Goal: Information Seeking & Learning: Learn about a topic

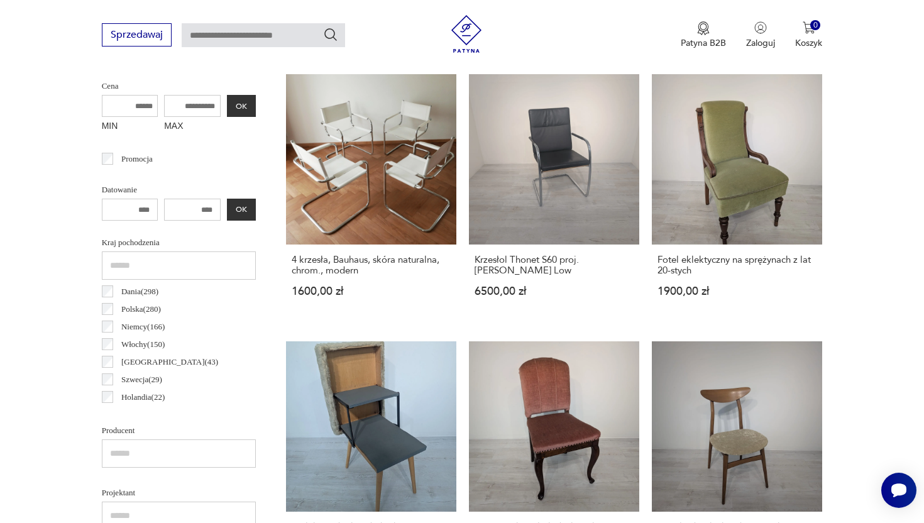
scroll to position [500, 0]
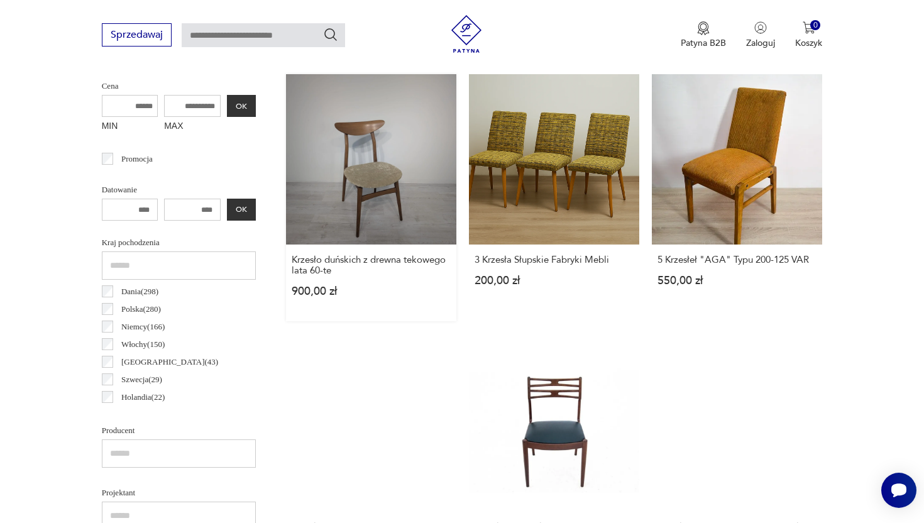
scroll to position [595, 0]
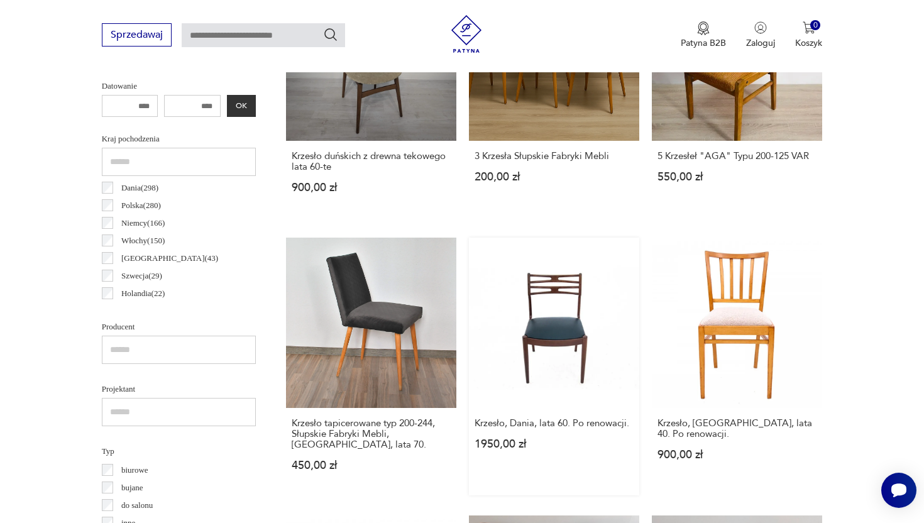
click at [548, 346] on link "Krzesło, Dania, lata 60. Po renowacji. 1950,00 zł" at bounding box center [554, 367] width 170 height 258
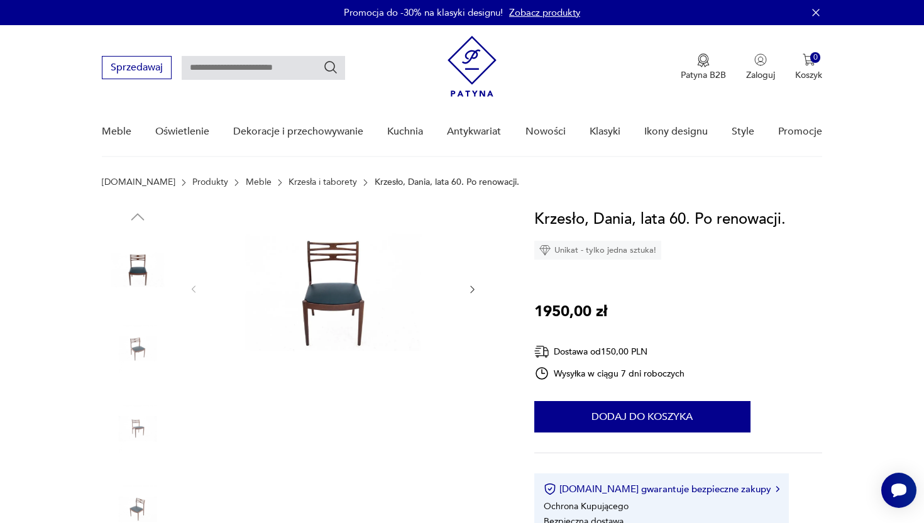
click at [141, 351] on img at bounding box center [138, 349] width 72 height 72
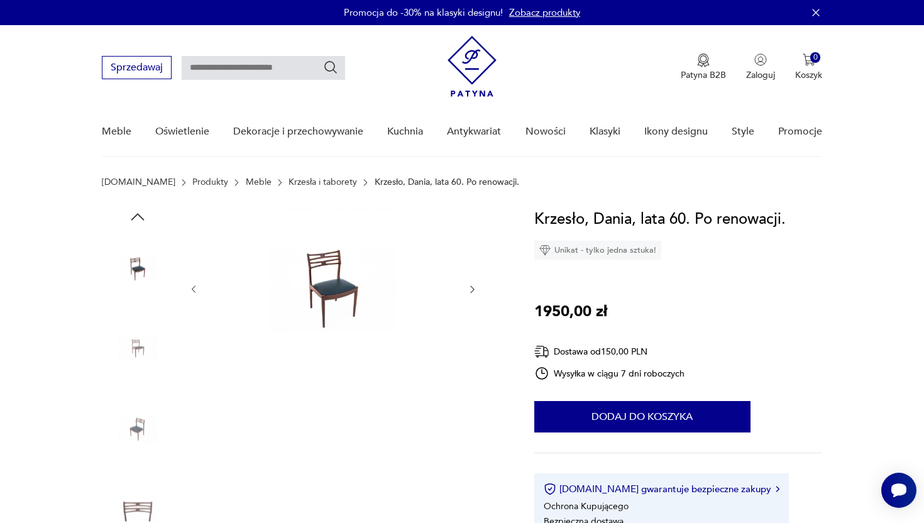
click at [134, 343] on img at bounding box center [138, 349] width 72 height 72
click at [145, 432] on img at bounding box center [138, 429] width 72 height 72
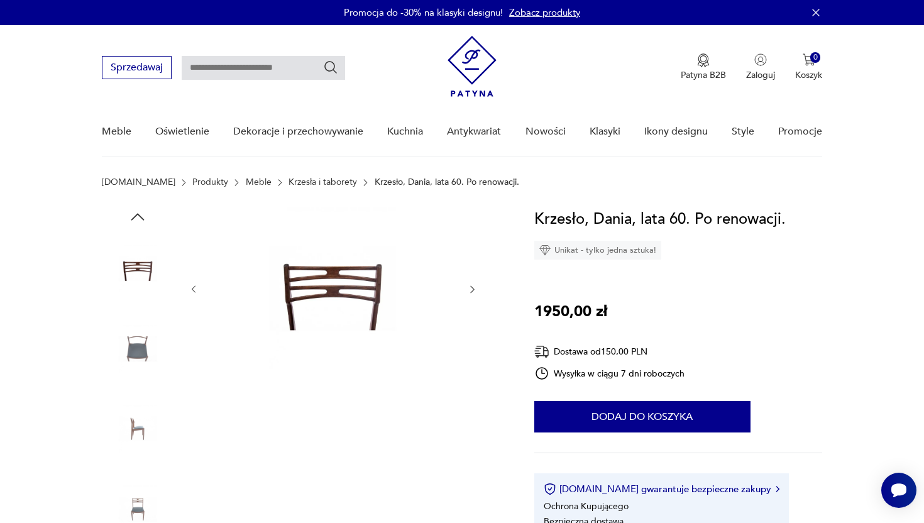
click at [144, 426] on img at bounding box center [138, 429] width 72 height 72
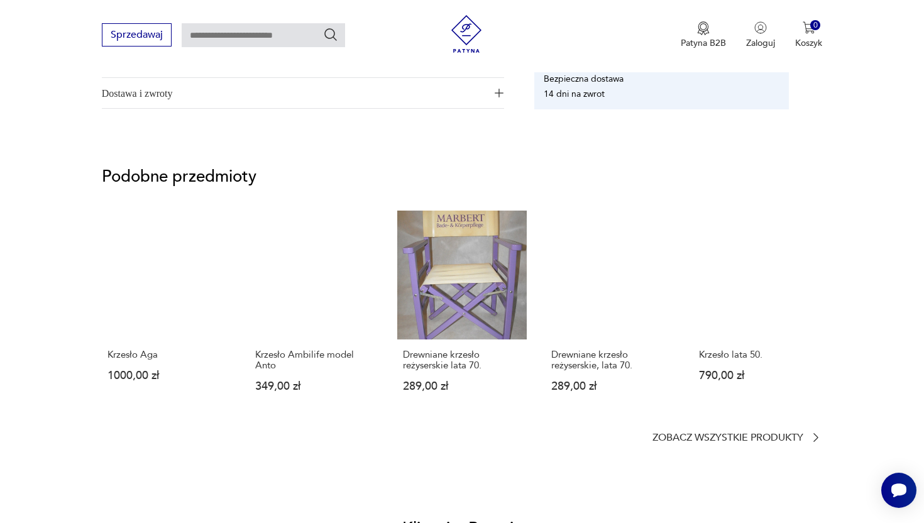
scroll to position [790, 0]
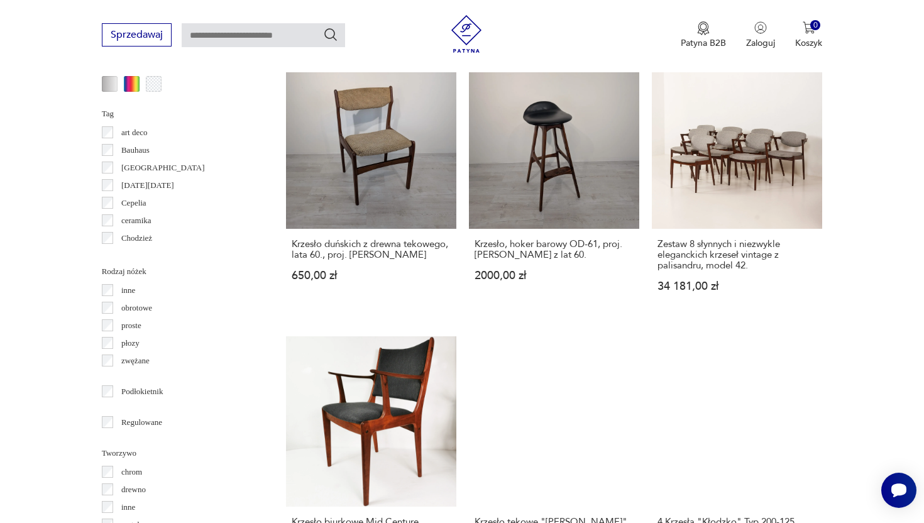
scroll to position [1325, 0]
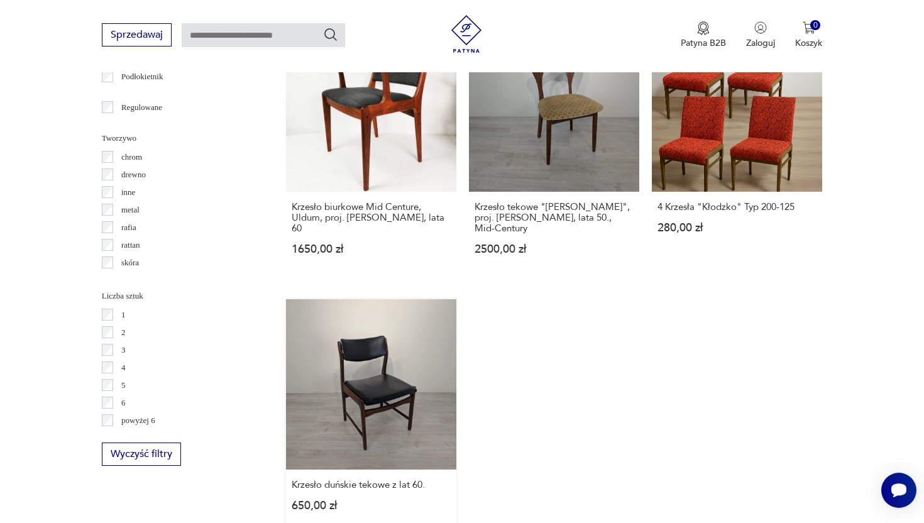
click at [367, 400] on link "Krzesło duńskie tekowe z lat 60. 650,00 zł" at bounding box center [371, 417] width 170 height 236
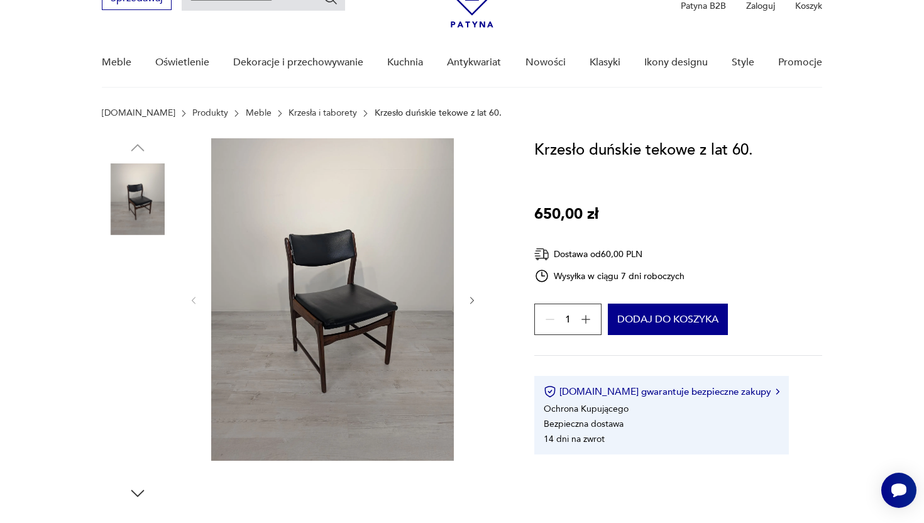
scroll to position [70, 0]
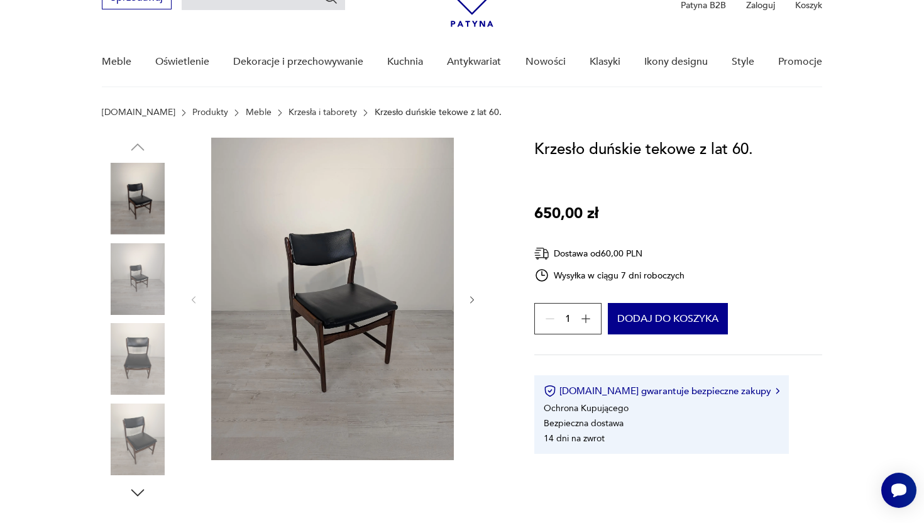
click at [131, 266] on img at bounding box center [138, 279] width 72 height 72
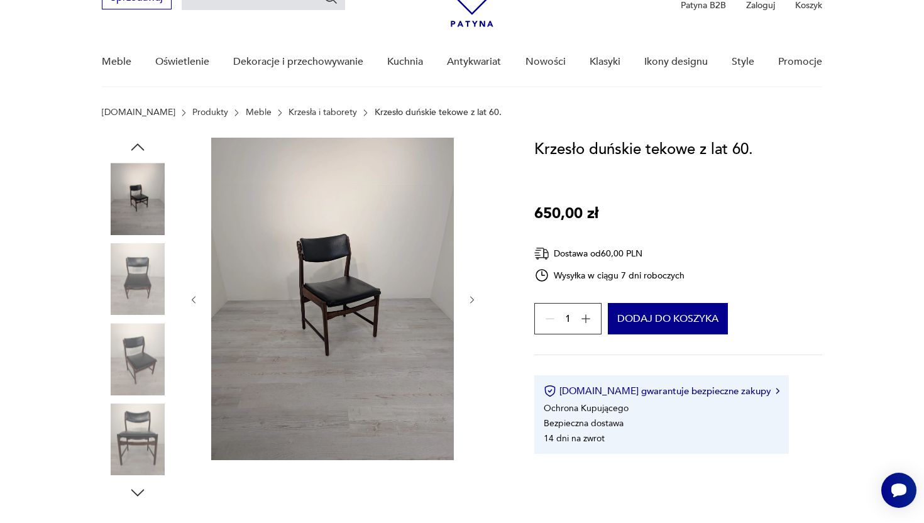
click at [135, 356] on img at bounding box center [138, 359] width 72 height 72
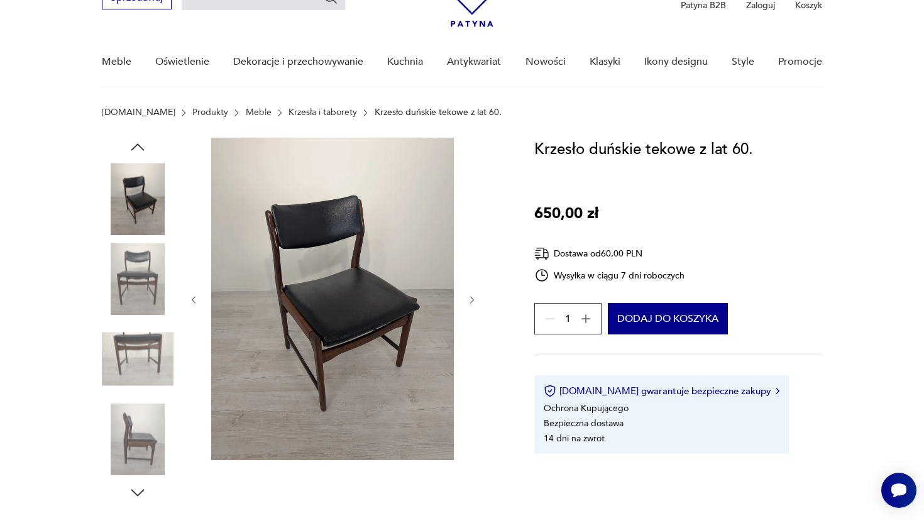
click at [329, 315] on img at bounding box center [332, 299] width 243 height 323
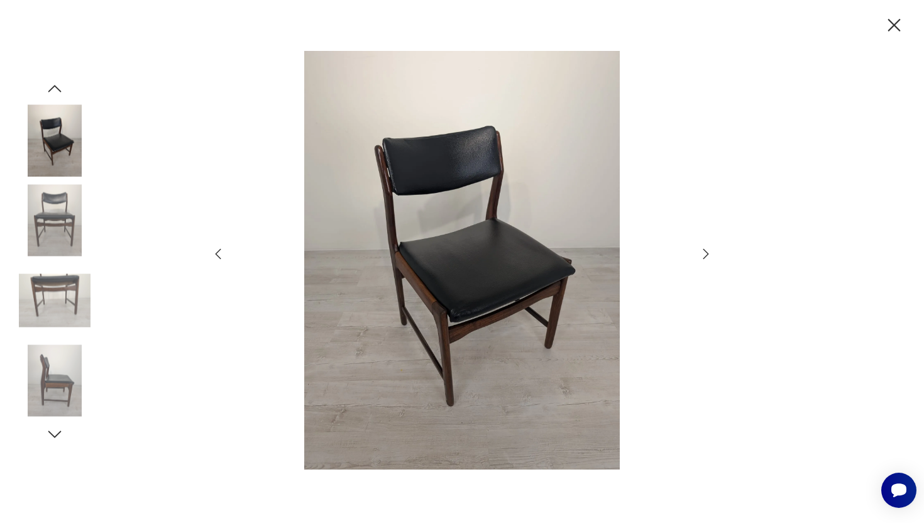
click at [59, 375] on img at bounding box center [55, 381] width 72 height 72
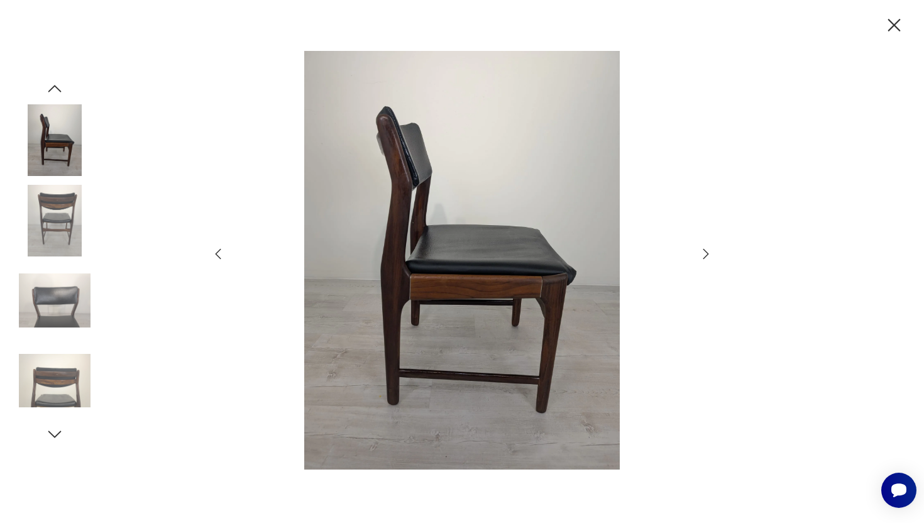
click at [60, 317] on img at bounding box center [55, 301] width 72 height 72
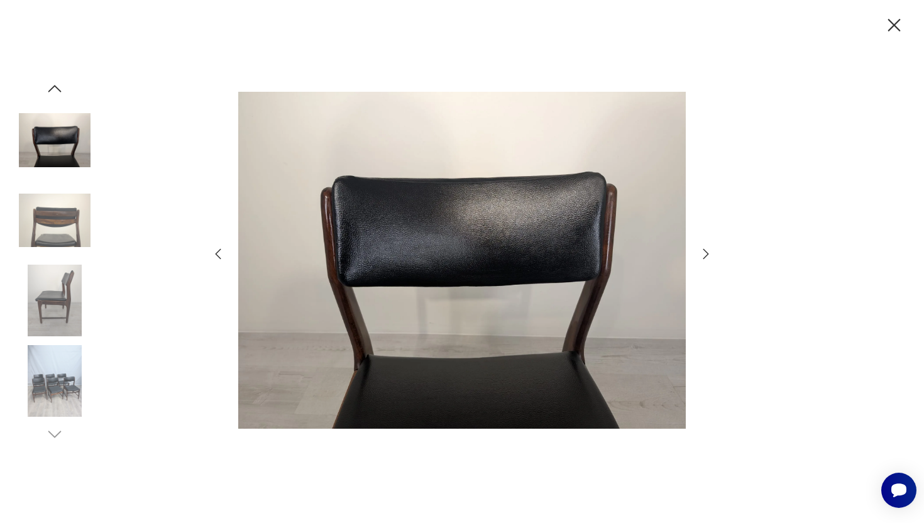
click at [57, 370] on img at bounding box center [55, 381] width 72 height 72
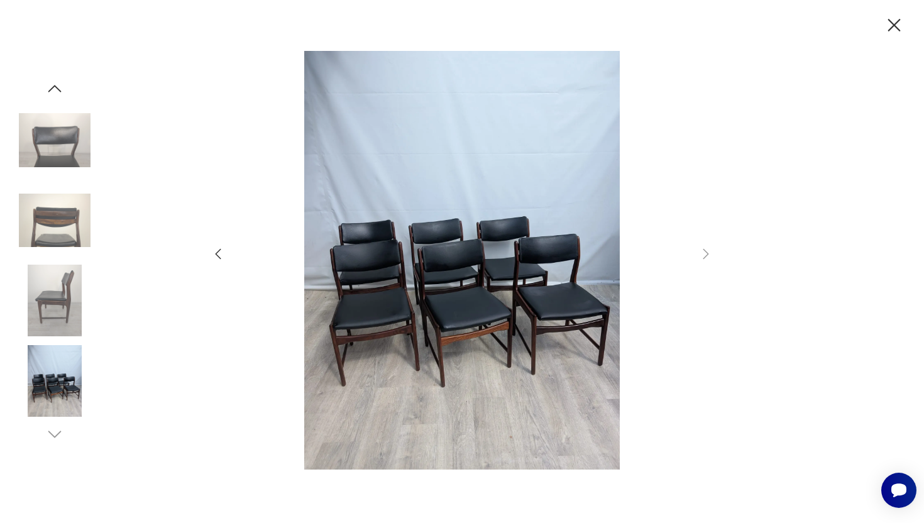
click at [894, 21] on icon "button" at bounding box center [894, 25] width 22 height 22
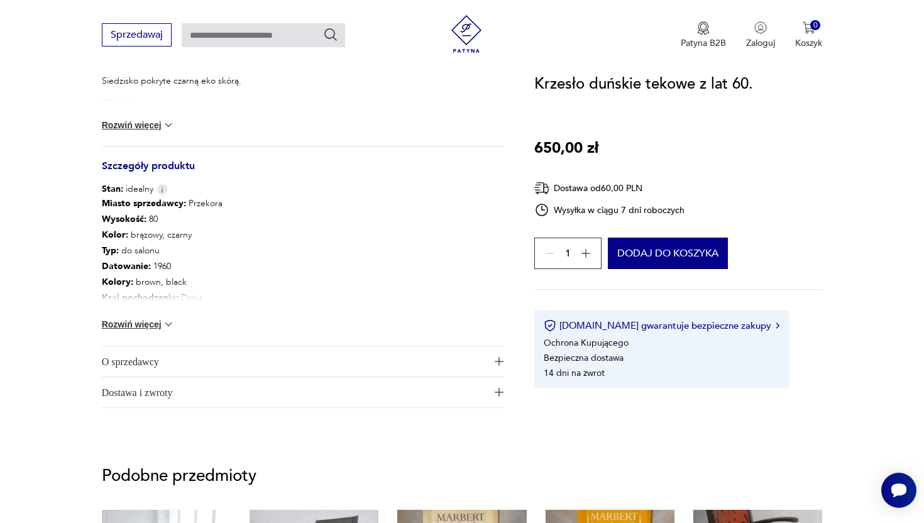
scroll to position [630, 0]
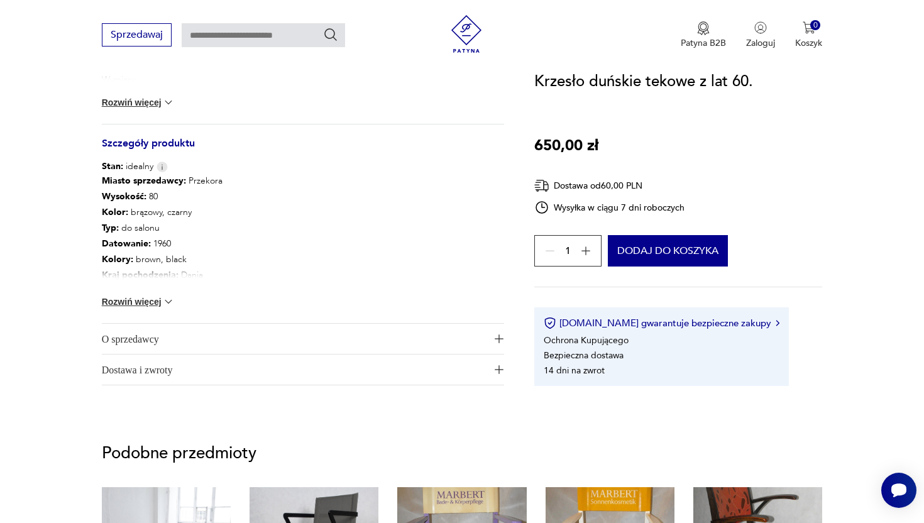
click at [165, 300] on img at bounding box center [168, 301] width 13 height 13
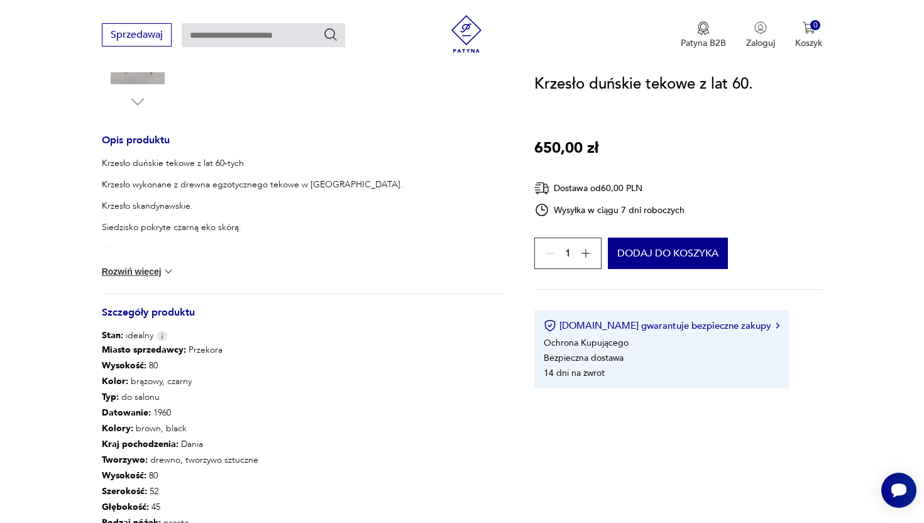
scroll to position [392, 0]
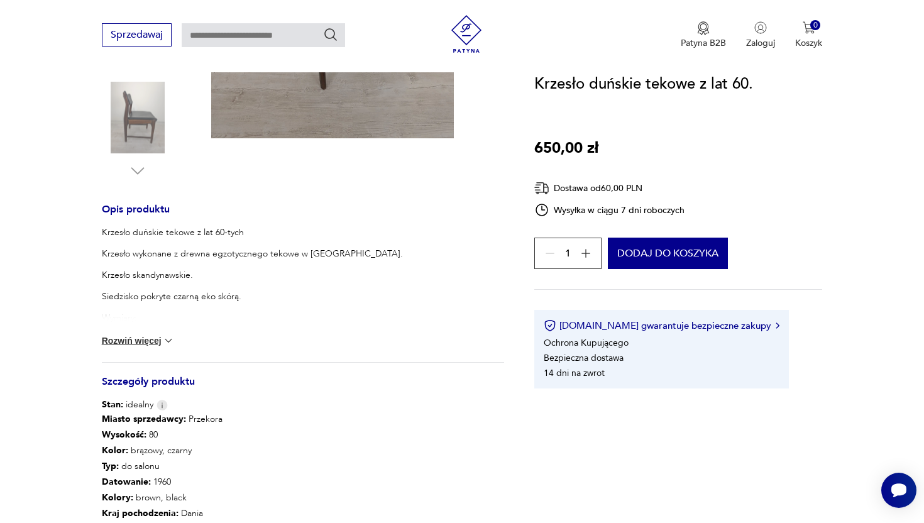
click at [137, 309] on div "Krzesło duńskie tekowe z lat 60-tych Krzesło wykonane z drewna egzotycznego tek…" at bounding box center [252, 379] width 301 height 307
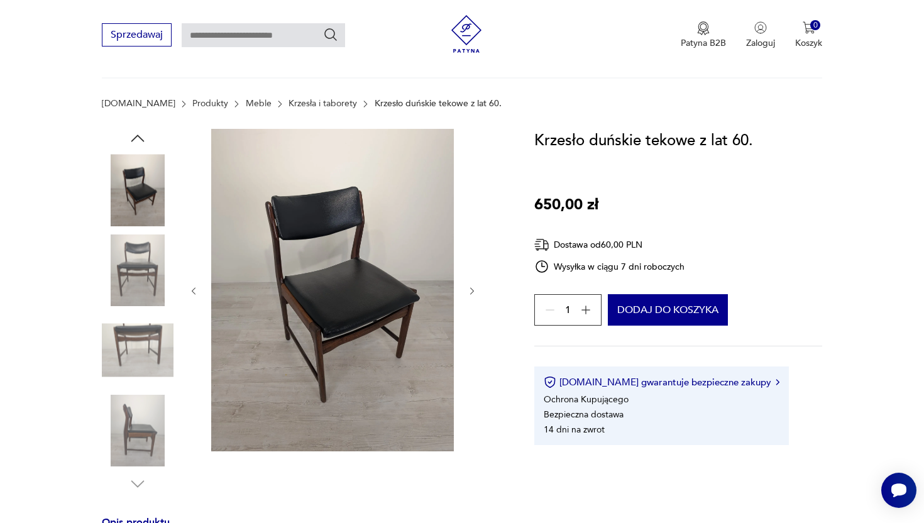
scroll to position [13, 0]
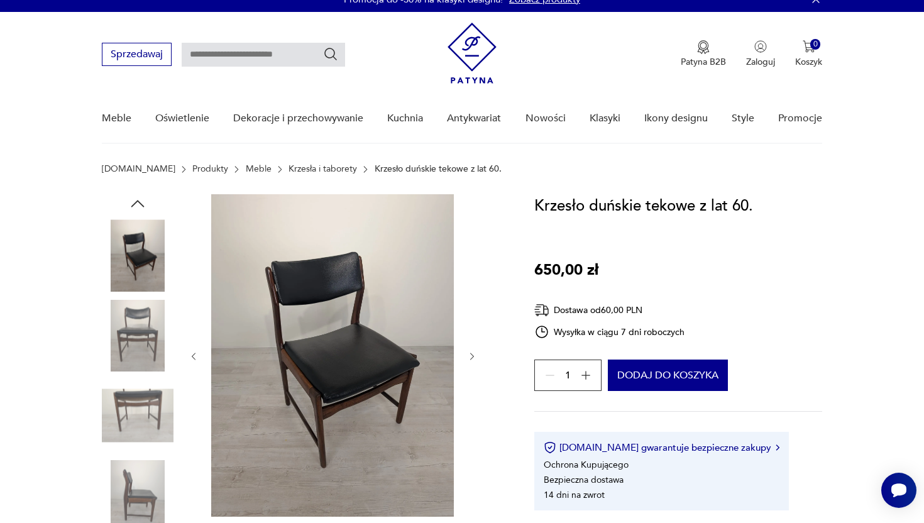
click at [138, 236] on img at bounding box center [138, 255] width 72 height 72
click at [126, 344] on img at bounding box center [138, 336] width 72 height 72
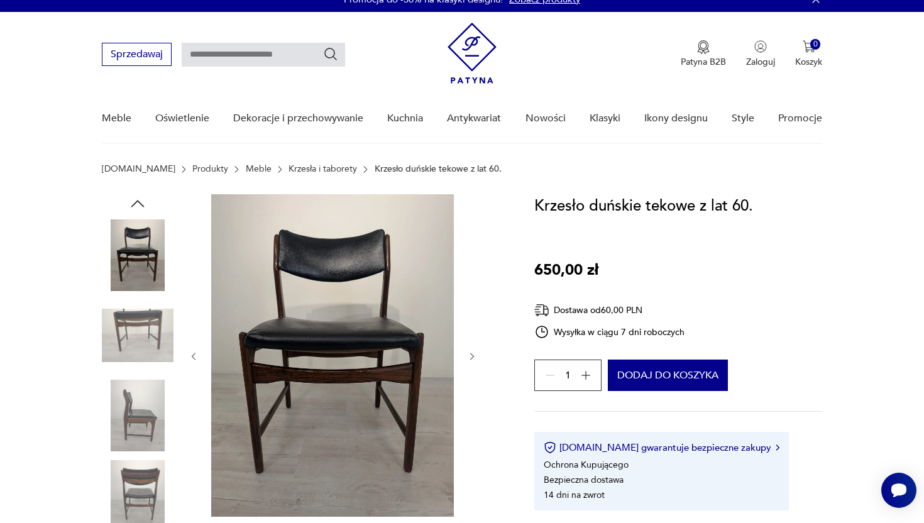
click at [153, 330] on img at bounding box center [138, 336] width 72 height 72
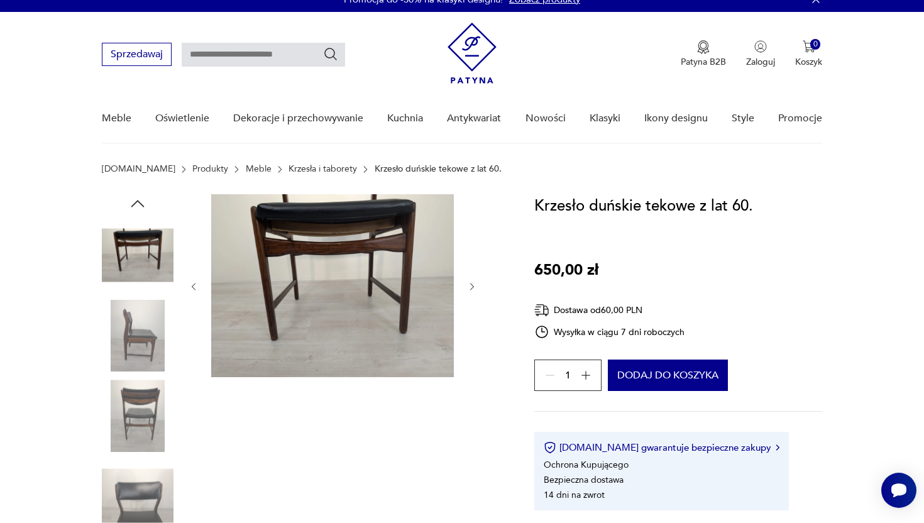
click at [128, 319] on img at bounding box center [138, 336] width 72 height 72
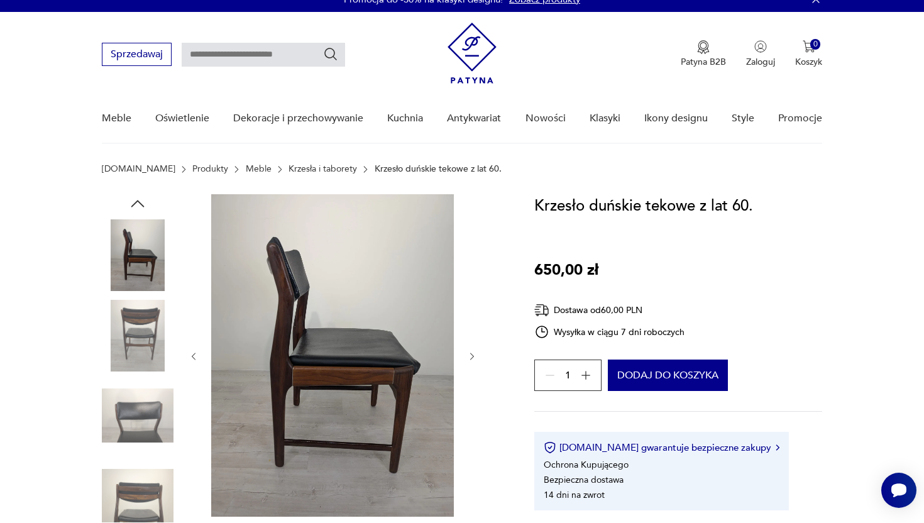
click at [307, 375] on img at bounding box center [332, 355] width 243 height 323
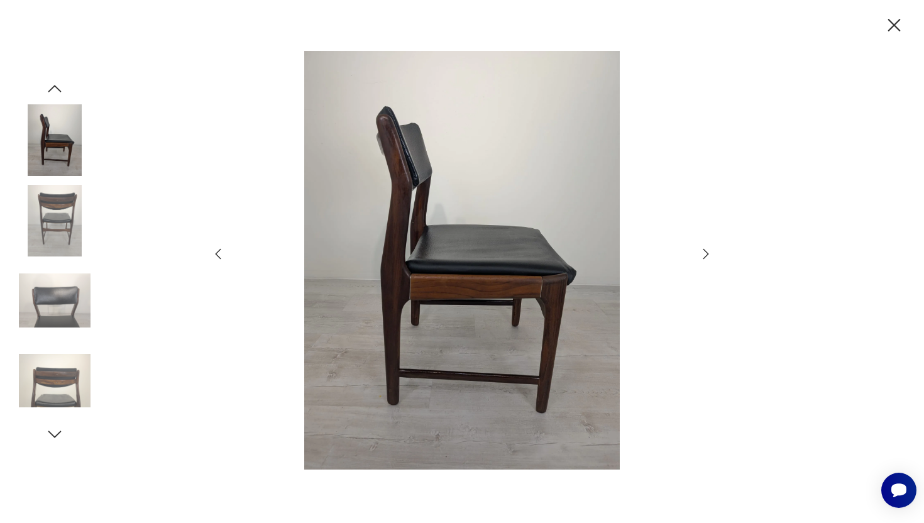
click at [704, 252] on icon "button" at bounding box center [705, 253] width 15 height 15
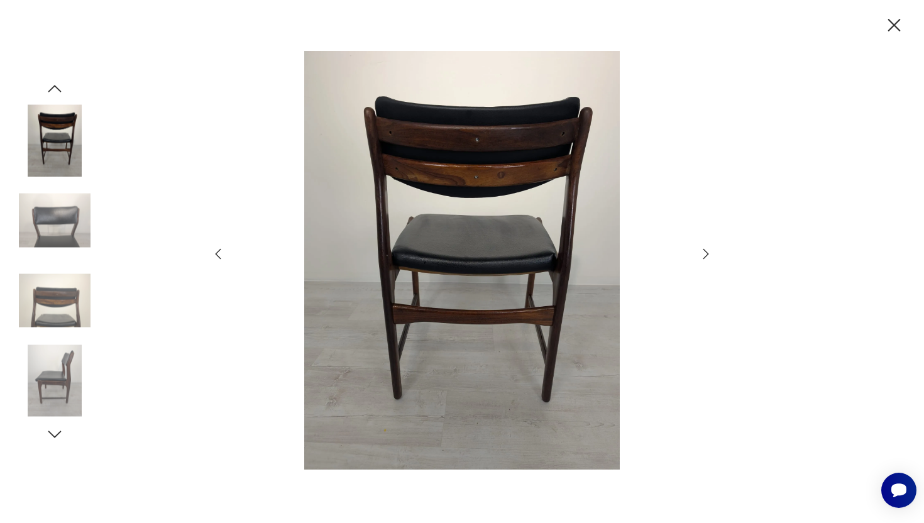
click at [704, 252] on icon "button" at bounding box center [705, 253] width 15 height 15
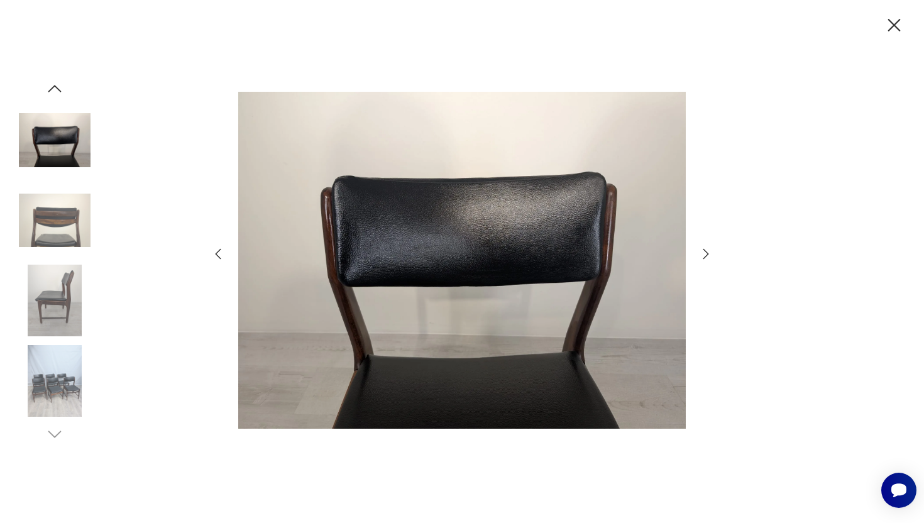
click at [704, 252] on icon "button" at bounding box center [705, 253] width 15 height 15
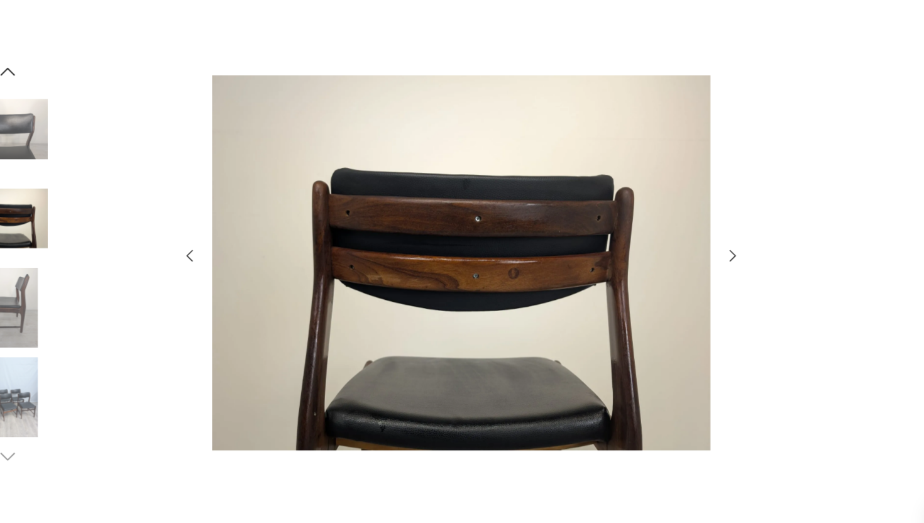
click at [704, 253] on icon "button" at bounding box center [705, 253] width 15 height 15
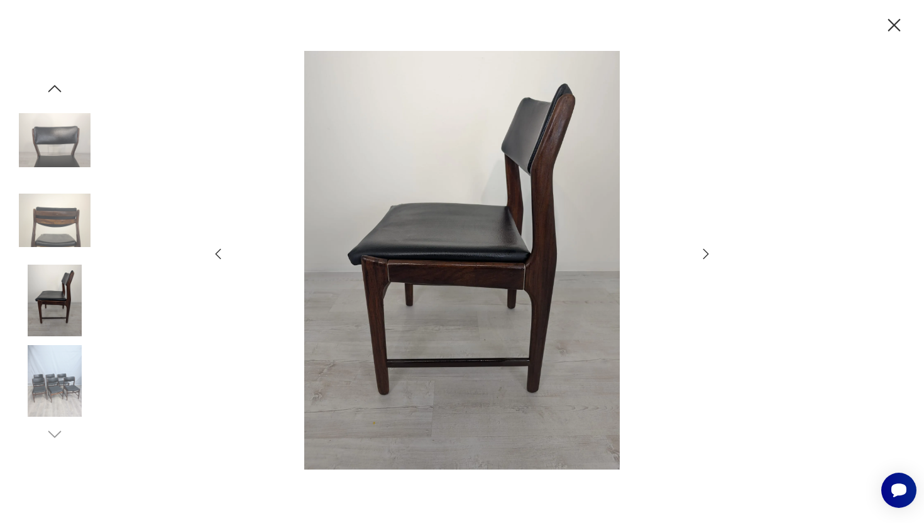
click at [707, 256] on icon "button" at bounding box center [705, 253] width 15 height 15
